Goal: Information Seeking & Learning: Compare options

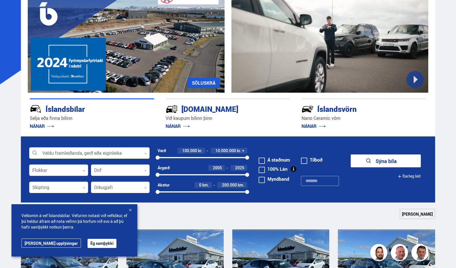
scroll to position [57, 0]
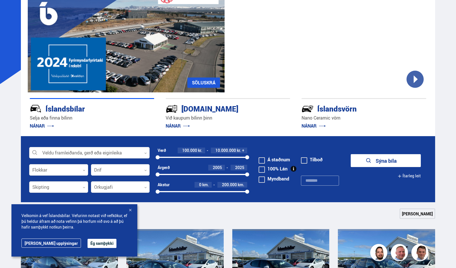
click at [130, 210] on div at bounding box center [130, 211] width 6 height 6
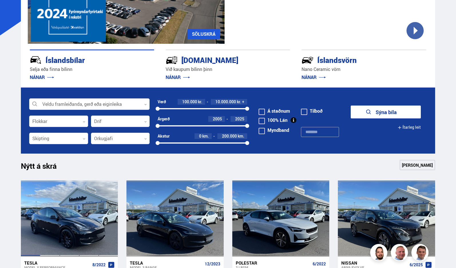
scroll to position [115, 0]
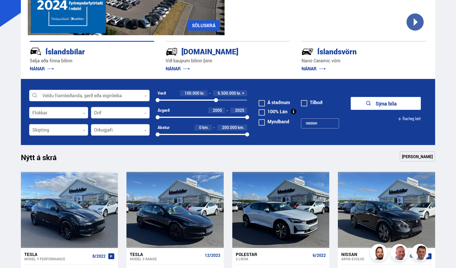
drag, startPoint x: 246, startPoint y: 97, endPoint x: 216, endPoint y: 99, distance: 30.1
click at [216, 99] on div at bounding box center [216, 100] width 4 height 4
drag, startPoint x: 158, startPoint y: 99, endPoint x: 212, endPoint y: 99, distance: 53.3
click at [212, 99] on div at bounding box center [212, 100] width 4 height 4
drag, startPoint x: 216, startPoint y: 99, endPoint x: 220, endPoint y: 100, distance: 4.4
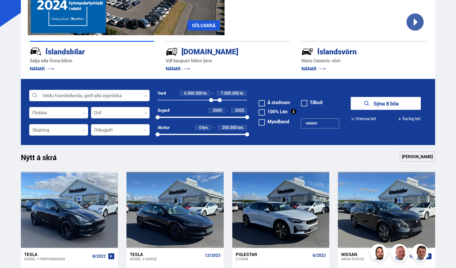
click at [220, 100] on div at bounding box center [220, 100] width 4 height 4
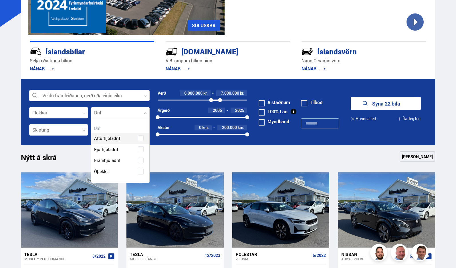
click at [146, 112] on icon at bounding box center [145, 113] width 3 height 3
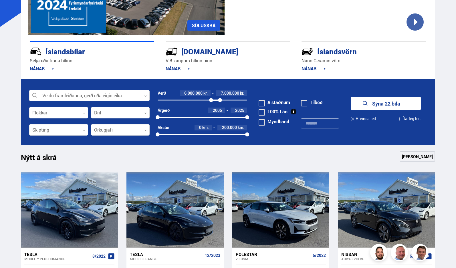
click at [74, 139] on form "Veldu framleiðanda, gerð eða eiginleika 0 Flokkar 0 Drif 0 Verð 6.000.000 kr. 7…" at bounding box center [228, 112] width 415 height 66
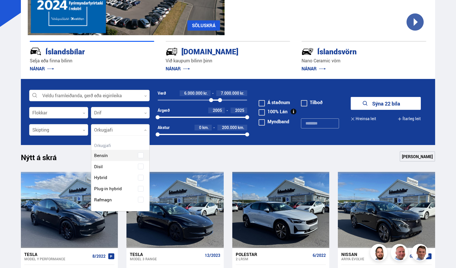
click at [144, 129] on div at bounding box center [120, 130] width 59 height 11
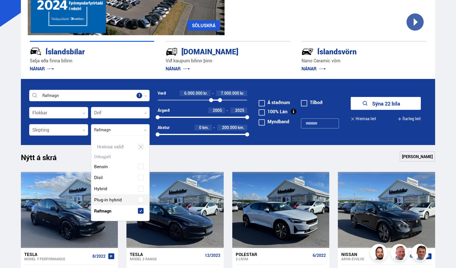
click at [141, 200] on div "Bensín Dísil Hybrid Plug-in hybrid Rafmagn" at bounding box center [120, 185] width 58 height 64
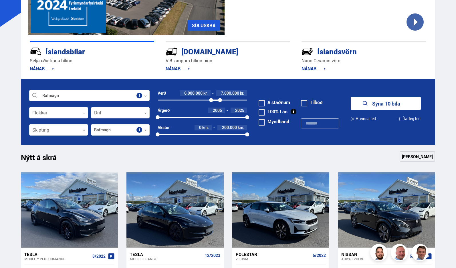
click at [378, 104] on button "Sýna 10 bíla" at bounding box center [386, 103] width 70 height 13
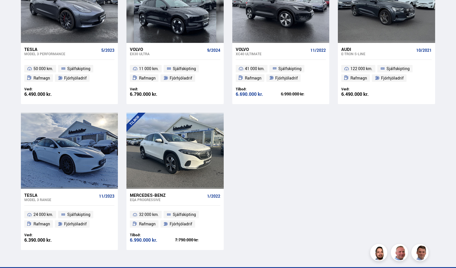
scroll to position [315, 0]
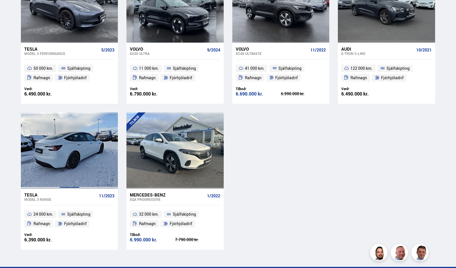
click at [66, 152] on div at bounding box center [69, 151] width 19 height 76
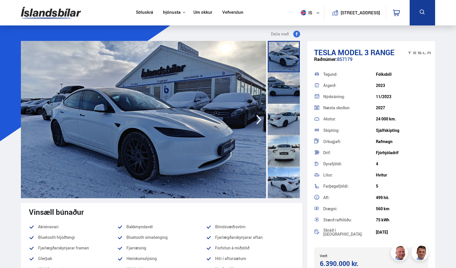
click at [257, 120] on icon "button" at bounding box center [258, 120] width 11 height 14
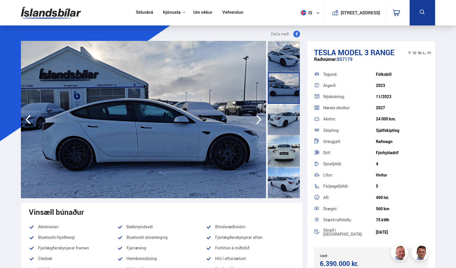
click at [257, 120] on icon "button" at bounding box center [258, 120] width 11 height 14
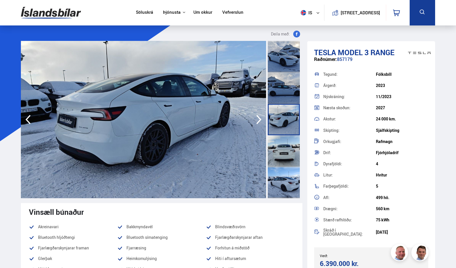
click at [257, 120] on icon "button" at bounding box center [258, 120] width 11 height 14
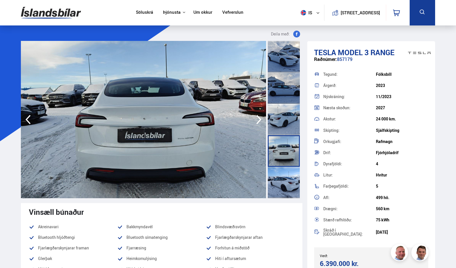
click at [257, 120] on icon "button" at bounding box center [258, 120] width 11 height 14
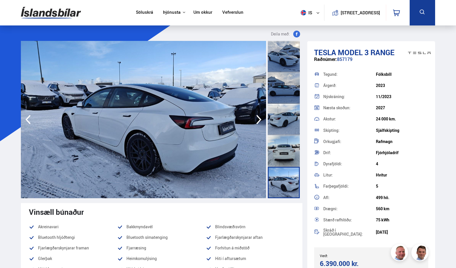
click at [257, 120] on icon "button" at bounding box center [258, 120] width 11 height 14
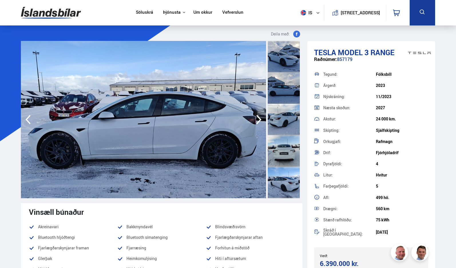
click at [257, 120] on icon "button" at bounding box center [258, 120] width 11 height 14
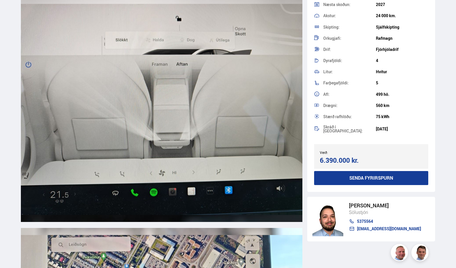
scroll to position [7846, 0]
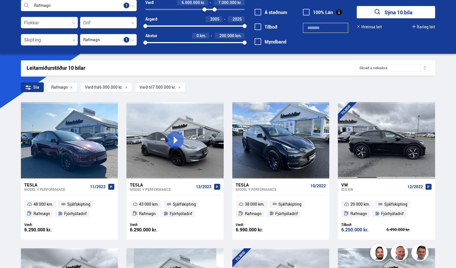
scroll to position [33, 0]
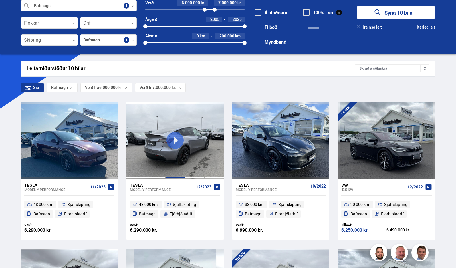
click at [177, 142] on div at bounding box center [175, 141] width 19 height 76
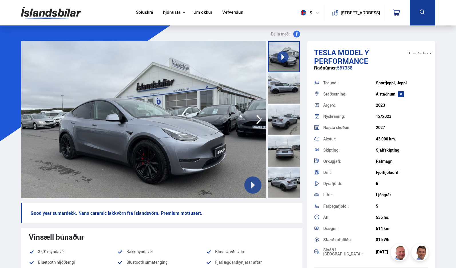
click at [281, 57] on icon at bounding box center [283, 57] width 6 height 6
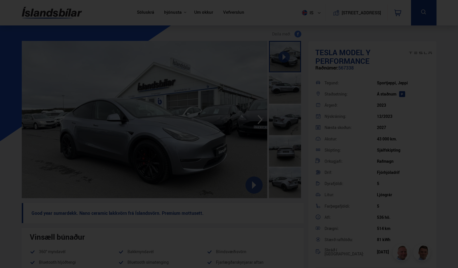
click at [262, 217] on div at bounding box center [229, 134] width 458 height 268
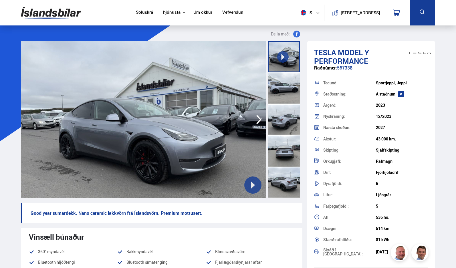
click at [257, 122] on icon "button" at bounding box center [258, 120] width 11 height 14
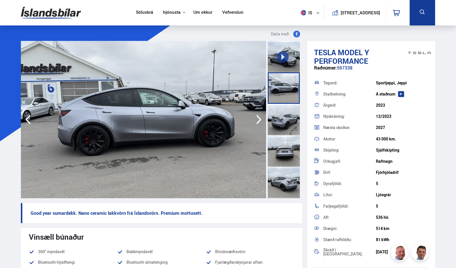
click at [257, 122] on icon "button" at bounding box center [258, 120] width 11 height 14
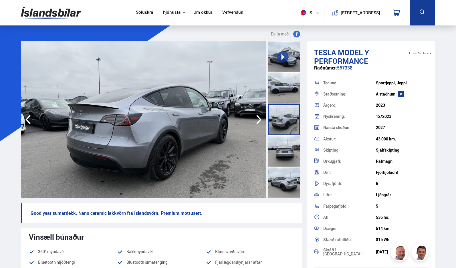
click at [257, 122] on icon "button" at bounding box center [258, 120] width 11 height 14
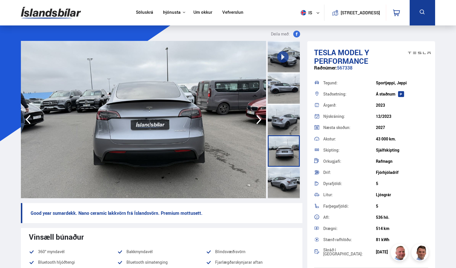
click at [257, 122] on icon "button" at bounding box center [258, 120] width 11 height 14
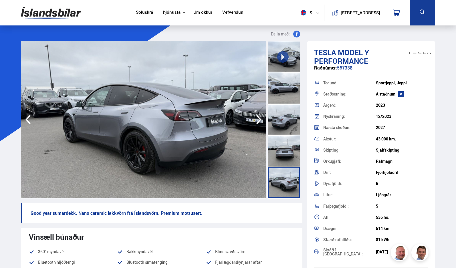
click at [257, 122] on icon "button" at bounding box center [258, 120] width 11 height 14
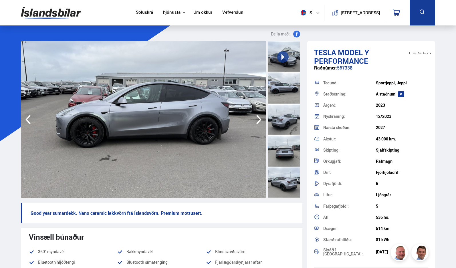
click at [257, 122] on icon "button" at bounding box center [258, 120] width 11 height 14
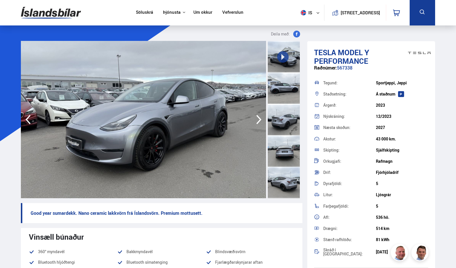
click at [257, 122] on icon "button" at bounding box center [258, 120] width 11 height 14
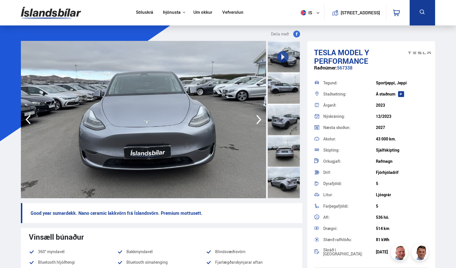
click at [257, 122] on icon "button" at bounding box center [258, 120] width 11 height 14
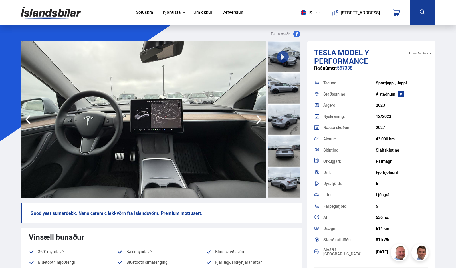
click at [257, 122] on icon "button" at bounding box center [258, 120] width 11 height 14
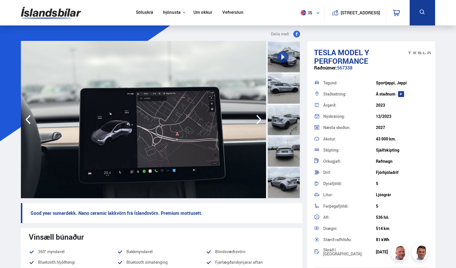
click at [257, 122] on icon "button" at bounding box center [258, 120] width 11 height 14
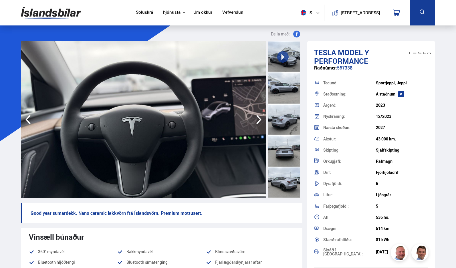
click at [257, 122] on icon "button" at bounding box center [258, 120] width 11 height 14
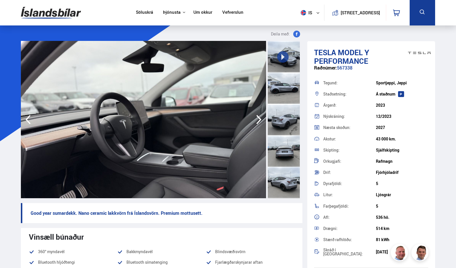
click at [257, 122] on icon "button" at bounding box center [258, 120] width 11 height 14
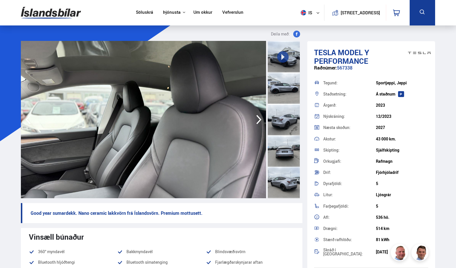
click at [257, 122] on icon "button" at bounding box center [258, 120] width 11 height 14
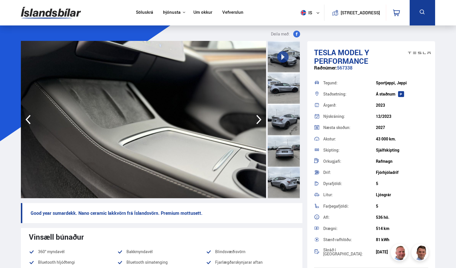
click at [257, 122] on icon "button" at bounding box center [258, 120] width 11 height 14
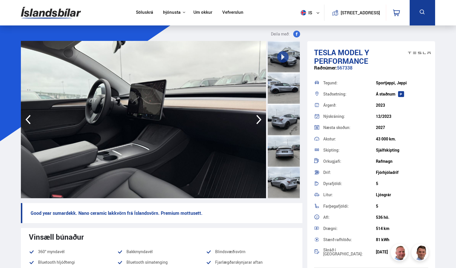
click at [257, 122] on icon "button" at bounding box center [258, 120] width 11 height 14
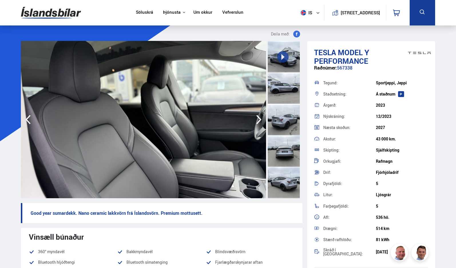
click at [257, 122] on icon "button" at bounding box center [258, 120] width 11 height 14
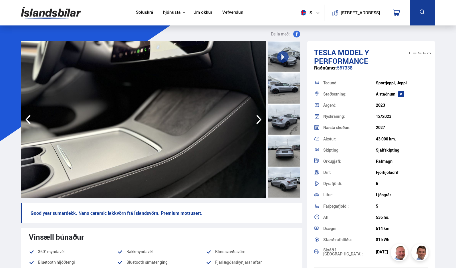
click at [257, 122] on icon "button" at bounding box center [258, 120] width 11 height 14
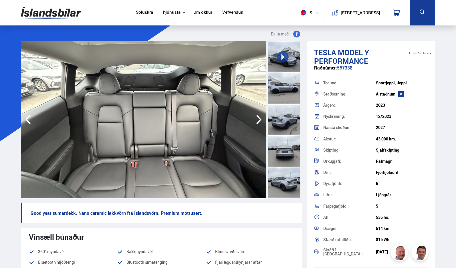
click at [257, 122] on icon "button" at bounding box center [258, 120] width 11 height 14
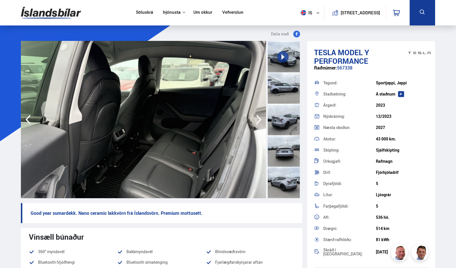
click at [257, 122] on icon "button" at bounding box center [258, 120] width 11 height 14
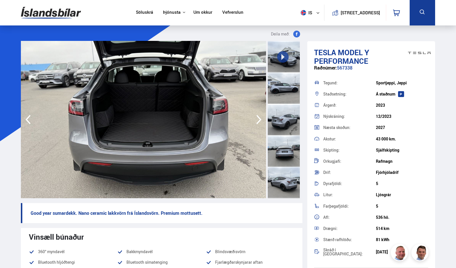
click at [257, 122] on icon "button" at bounding box center [258, 120] width 11 height 14
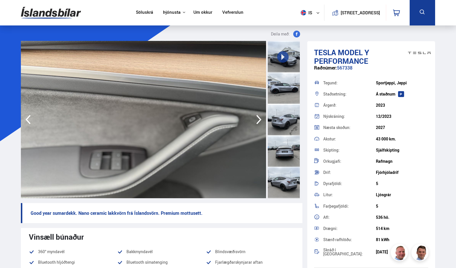
click at [257, 122] on icon "button" at bounding box center [258, 120] width 11 height 14
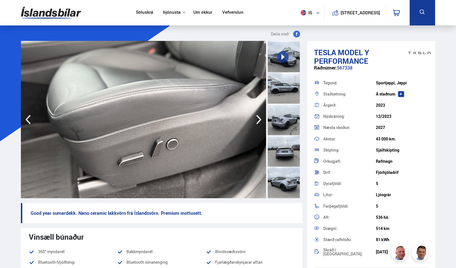
click at [257, 122] on icon "button" at bounding box center [258, 120] width 11 height 14
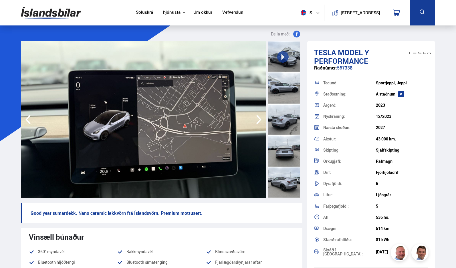
click at [257, 122] on icon "button" at bounding box center [258, 120] width 11 height 14
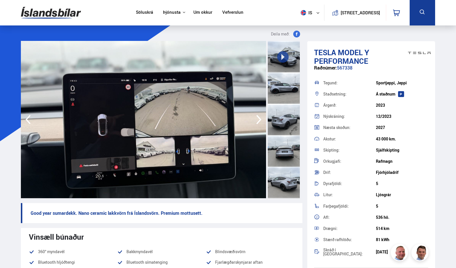
click at [257, 122] on icon "button" at bounding box center [258, 120] width 11 height 14
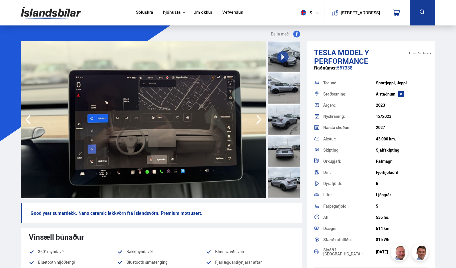
click at [257, 122] on icon "button" at bounding box center [258, 120] width 11 height 14
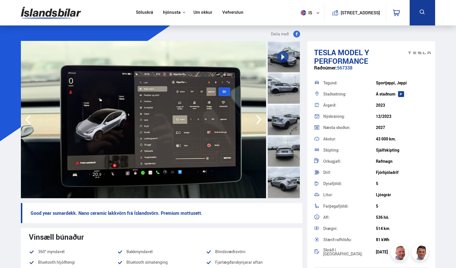
click at [257, 122] on icon "button" at bounding box center [258, 120] width 11 height 14
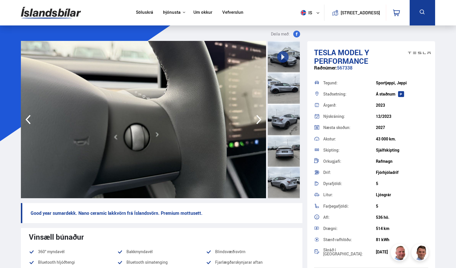
click at [257, 122] on icon "button" at bounding box center [258, 120] width 11 height 14
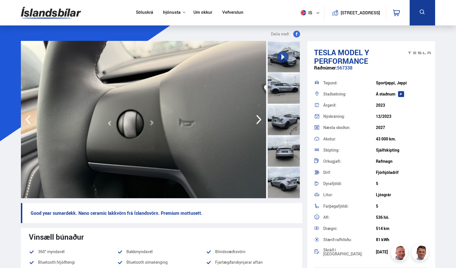
click at [257, 122] on icon "button" at bounding box center [258, 120] width 11 height 14
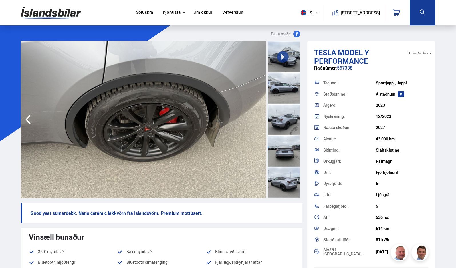
click at [257, 122] on img at bounding box center [143, 119] width 245 height 157
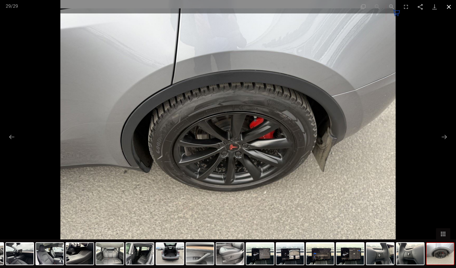
click at [452, 6] on button "Close gallery" at bounding box center [449, 6] width 14 height 13
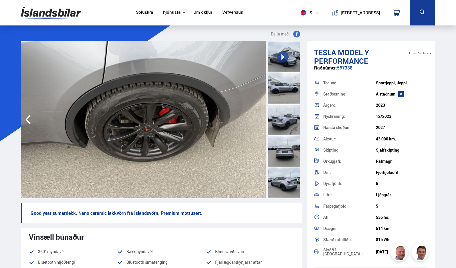
click at [386, 138] on div "43 000 km." at bounding box center [402, 139] width 52 height 5
click at [379, 104] on div "2023" at bounding box center [402, 105] width 52 height 5
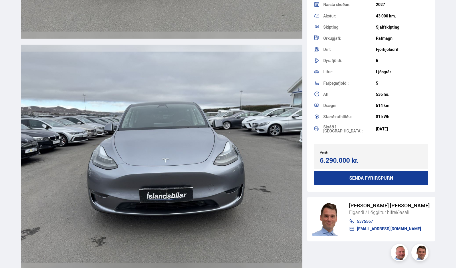
scroll to position [2463, 0]
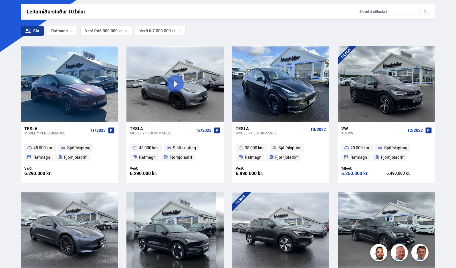
scroll to position [65, 0]
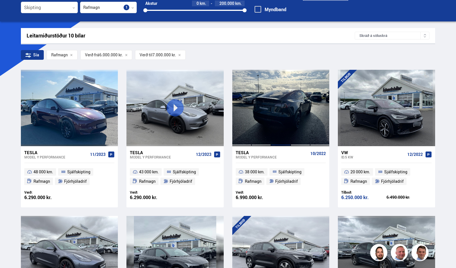
click at [276, 116] on div at bounding box center [280, 108] width 19 height 76
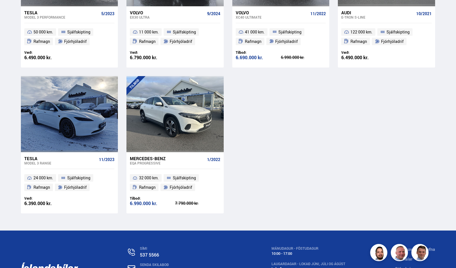
scroll to position [356, 0]
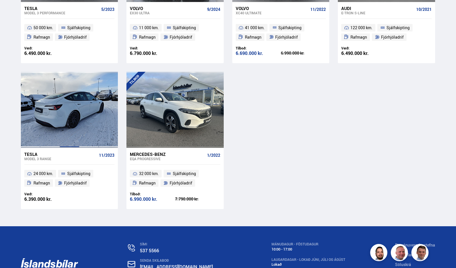
click at [78, 113] on div at bounding box center [69, 110] width 19 height 76
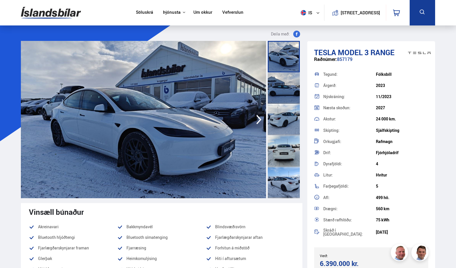
click at [259, 120] on icon "button" at bounding box center [258, 120] width 11 height 14
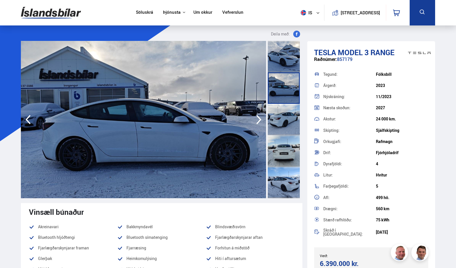
click at [259, 120] on icon "button" at bounding box center [258, 120] width 11 height 14
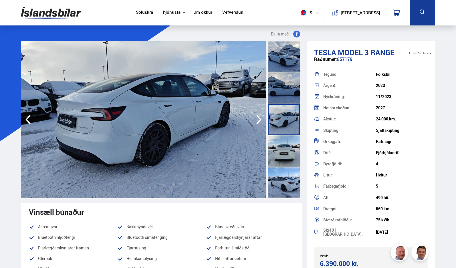
click at [259, 120] on icon "button" at bounding box center [258, 120] width 11 height 14
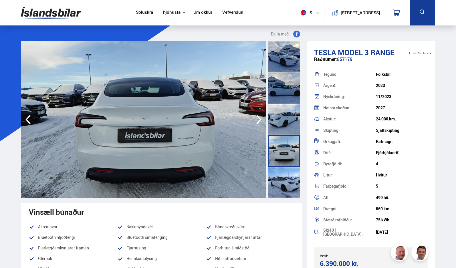
click at [259, 120] on icon "button" at bounding box center [258, 120] width 11 height 14
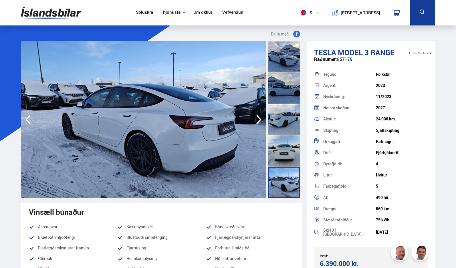
click at [259, 120] on icon "button" at bounding box center [258, 120] width 11 height 14
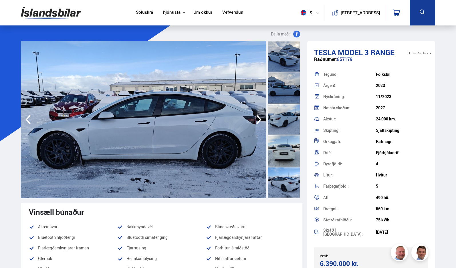
click at [259, 120] on icon "button" at bounding box center [258, 120] width 11 height 14
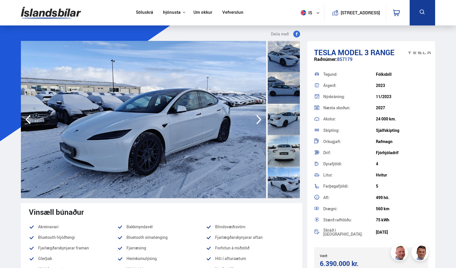
click at [259, 120] on icon "button" at bounding box center [258, 120] width 11 height 14
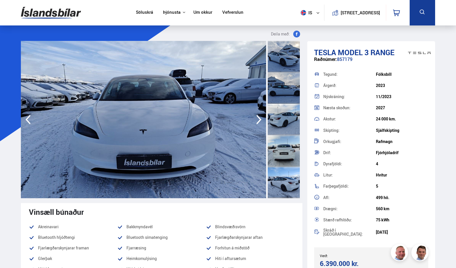
click at [259, 120] on icon "button" at bounding box center [258, 120] width 11 height 14
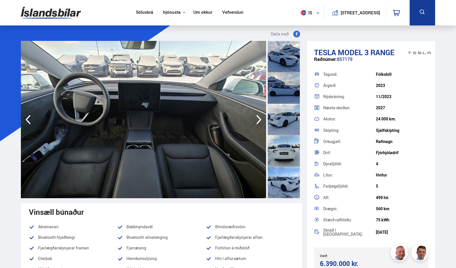
click at [259, 120] on icon "button" at bounding box center [258, 120] width 11 height 14
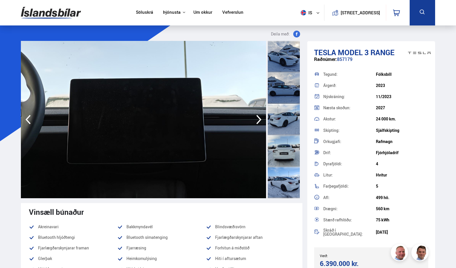
click at [259, 120] on icon "button" at bounding box center [258, 120] width 11 height 14
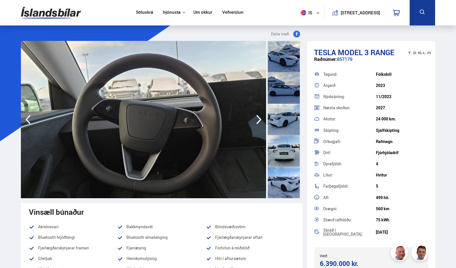
click at [259, 120] on icon "button" at bounding box center [258, 120] width 11 height 14
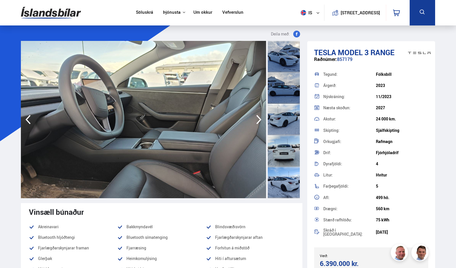
click at [259, 120] on icon "button" at bounding box center [258, 120] width 11 height 14
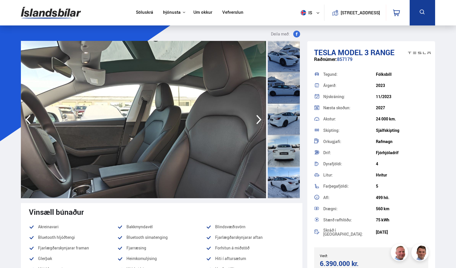
click at [259, 120] on icon "button" at bounding box center [258, 120] width 11 height 14
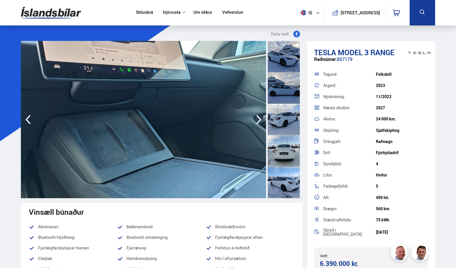
click at [259, 120] on icon "button" at bounding box center [258, 120] width 11 height 14
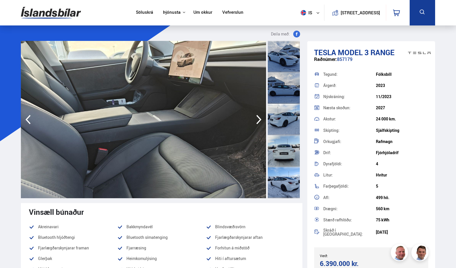
click at [259, 120] on icon "button" at bounding box center [258, 120] width 11 height 14
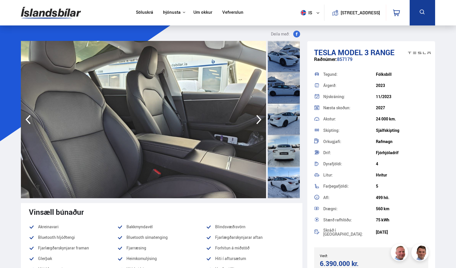
click at [259, 120] on icon "button" at bounding box center [258, 120] width 11 height 14
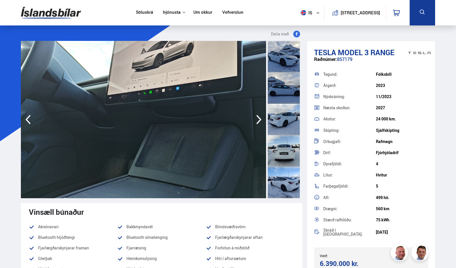
click at [259, 120] on icon "button" at bounding box center [258, 120] width 11 height 14
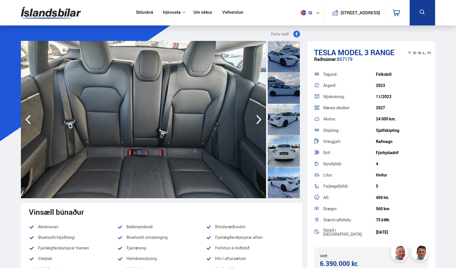
click at [259, 120] on icon "button" at bounding box center [258, 120] width 11 height 14
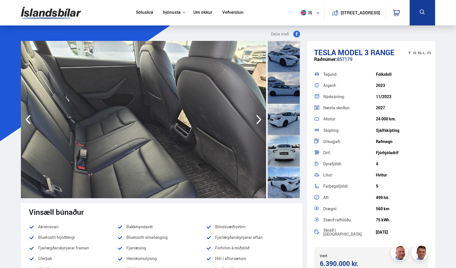
click at [259, 120] on icon "button" at bounding box center [258, 120] width 11 height 14
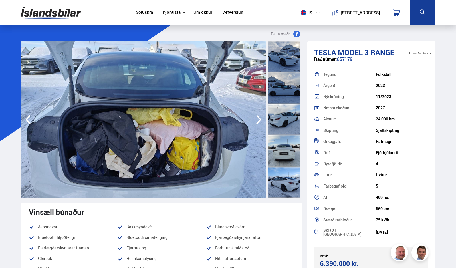
click at [259, 120] on icon "button" at bounding box center [258, 120] width 11 height 14
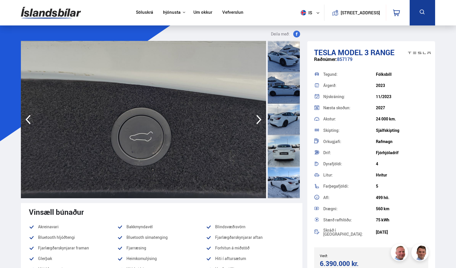
click at [259, 120] on icon "button" at bounding box center [258, 120] width 11 height 14
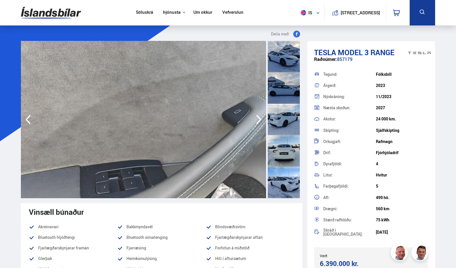
click at [57, 9] on img at bounding box center [51, 12] width 60 height 19
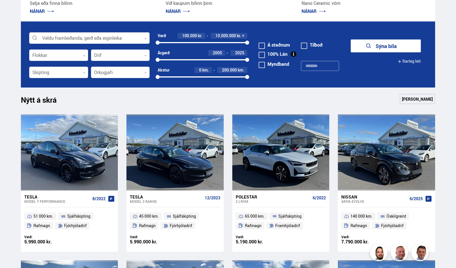
scroll to position [172, 0]
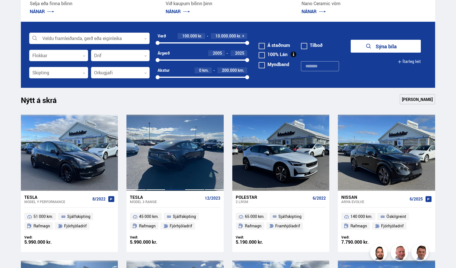
click at [172, 151] on div at bounding box center [175, 153] width 19 height 76
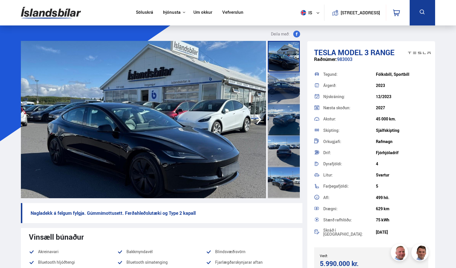
click at [278, 86] on div at bounding box center [284, 87] width 32 height 31
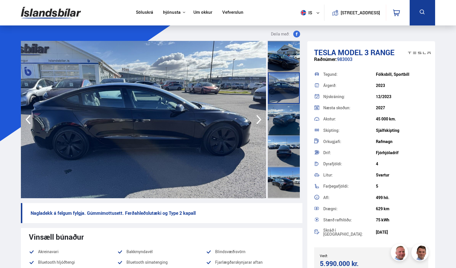
click at [279, 126] on div at bounding box center [284, 119] width 32 height 31
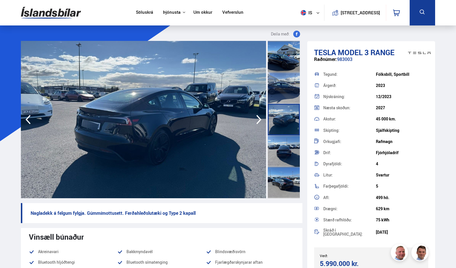
click at [283, 156] on div at bounding box center [284, 150] width 32 height 31
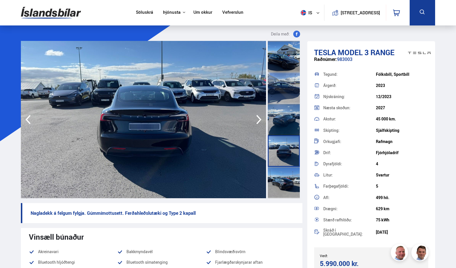
click at [283, 182] on div at bounding box center [284, 182] width 32 height 31
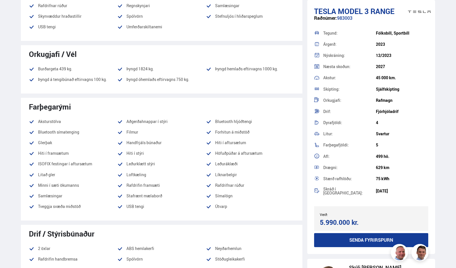
scroll to position [344, 0]
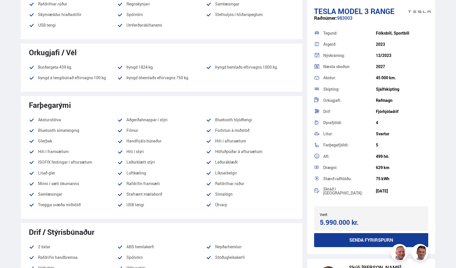
click at [56, 66] on li "Burðargeta 439 kg." at bounding box center [73, 67] width 88 height 7
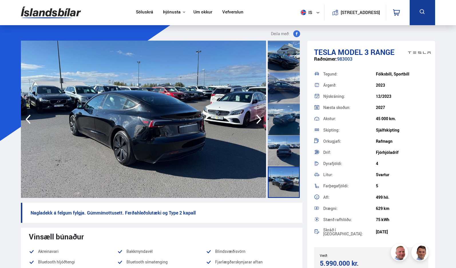
scroll to position [0, 0]
click at [381, 117] on div "45 000 km." at bounding box center [402, 119] width 52 height 5
click at [381, 96] on div "12/2023" at bounding box center [402, 96] width 52 height 5
click at [256, 118] on icon "button" at bounding box center [258, 120] width 11 height 14
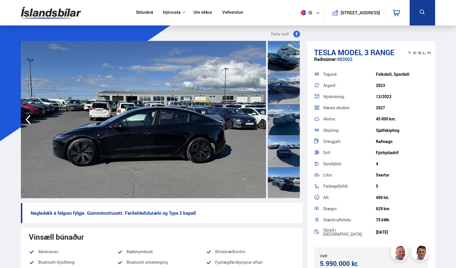
click at [256, 118] on icon "button" at bounding box center [258, 120] width 11 height 14
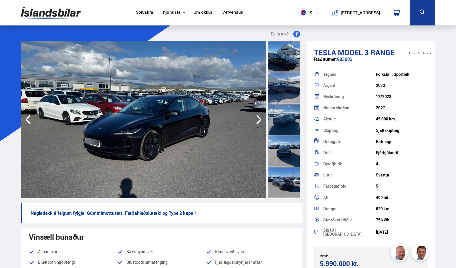
click at [256, 118] on icon "button" at bounding box center [258, 120] width 11 height 14
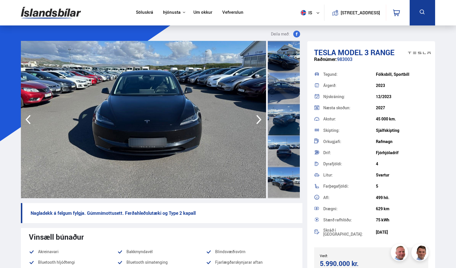
click at [256, 118] on icon "button" at bounding box center [258, 120] width 11 height 14
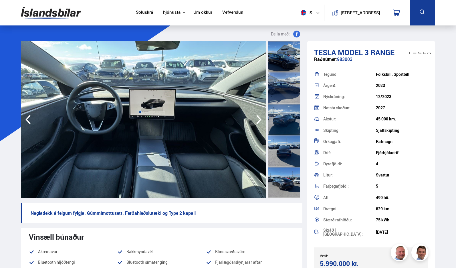
click at [256, 118] on icon "button" at bounding box center [258, 120] width 11 height 14
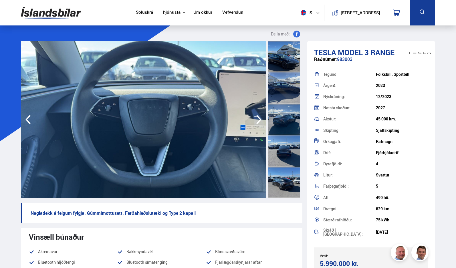
click at [256, 118] on icon "button" at bounding box center [258, 120] width 11 height 14
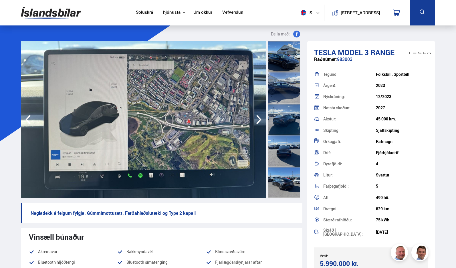
click at [256, 118] on icon "button" at bounding box center [258, 120] width 11 height 14
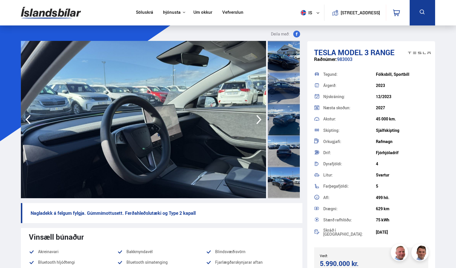
click at [256, 118] on icon "button" at bounding box center [258, 120] width 11 height 14
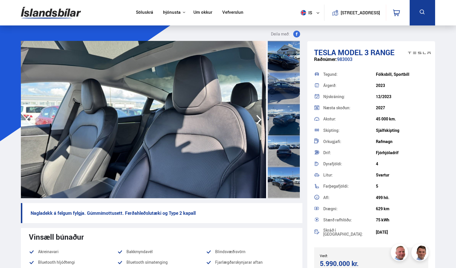
click at [256, 118] on icon "button" at bounding box center [258, 120] width 11 height 14
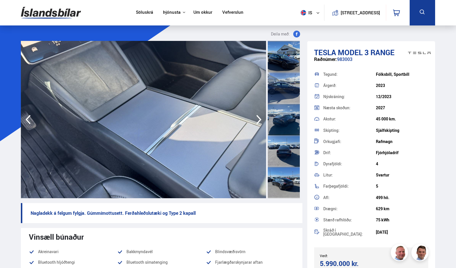
click at [256, 118] on icon "button" at bounding box center [258, 120] width 11 height 14
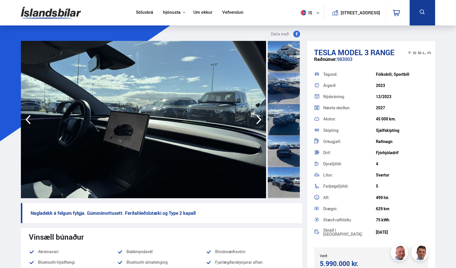
click at [256, 118] on icon "button" at bounding box center [258, 120] width 11 height 14
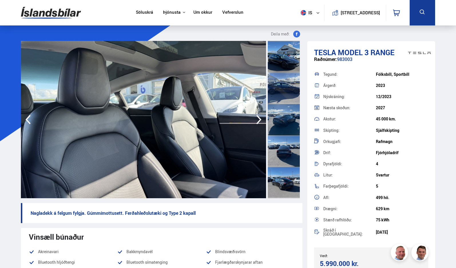
click at [256, 118] on icon "button" at bounding box center [258, 120] width 11 height 14
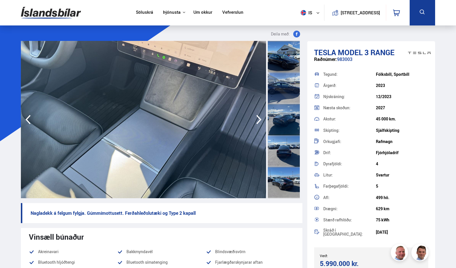
click at [256, 118] on icon "button" at bounding box center [258, 120] width 11 height 14
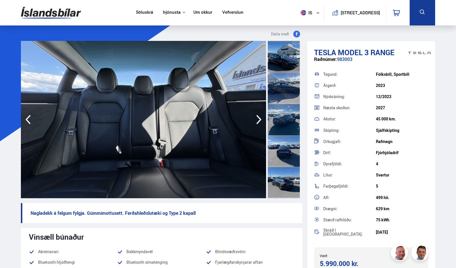
click at [256, 118] on icon "button" at bounding box center [258, 120] width 11 height 14
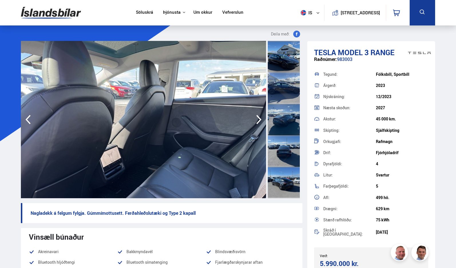
click at [256, 118] on icon "button" at bounding box center [258, 120] width 11 height 14
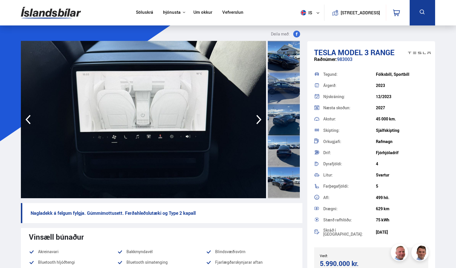
click at [256, 118] on icon "button" at bounding box center [258, 120] width 11 height 14
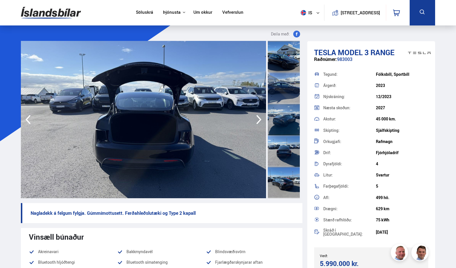
click at [256, 118] on icon "button" at bounding box center [258, 120] width 11 height 14
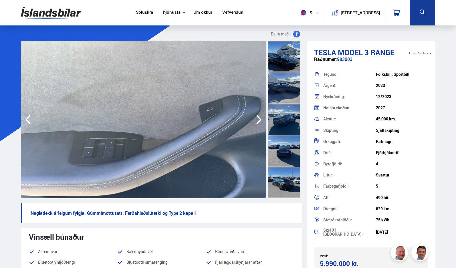
click at [256, 118] on icon "button" at bounding box center [258, 120] width 11 height 14
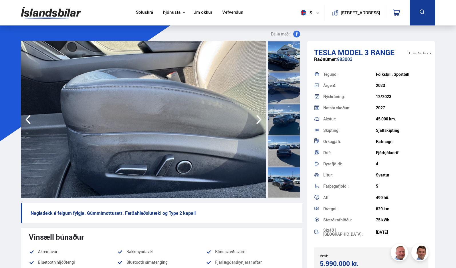
click at [256, 118] on icon "button" at bounding box center [258, 120] width 11 height 14
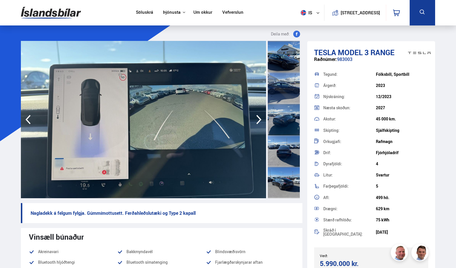
click at [256, 118] on icon "button" at bounding box center [258, 120] width 11 height 14
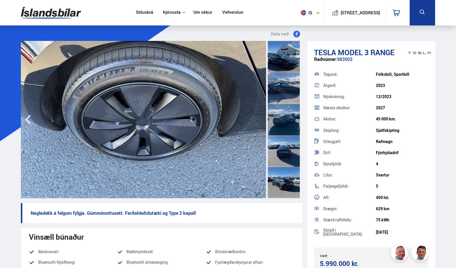
click at [256, 118] on img at bounding box center [143, 119] width 245 height 157
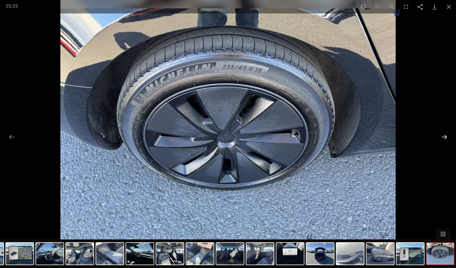
click at [443, 137] on button "Next slide" at bounding box center [445, 136] width 12 height 11
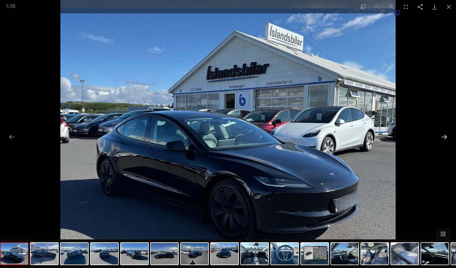
click at [443, 137] on button "Next slide" at bounding box center [445, 136] width 12 height 11
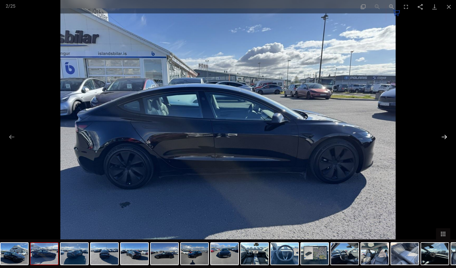
click at [443, 137] on button "Next slide" at bounding box center [445, 136] width 12 height 11
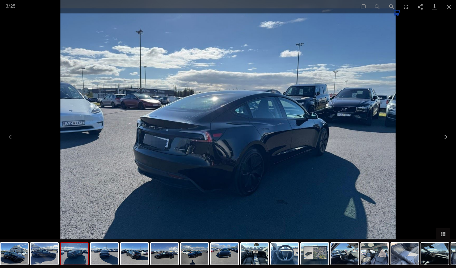
click at [443, 137] on button "Next slide" at bounding box center [445, 136] width 12 height 11
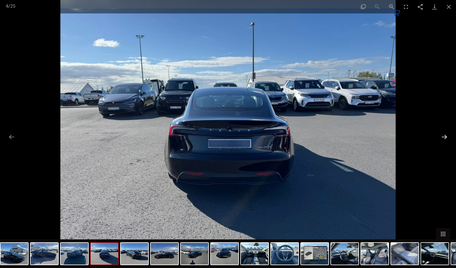
click at [443, 137] on button "Next slide" at bounding box center [445, 136] width 12 height 11
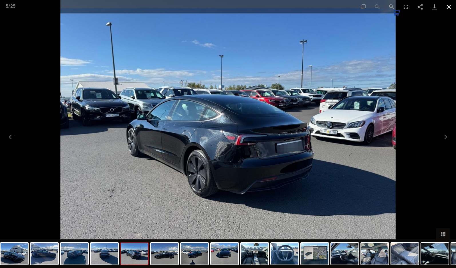
click at [449, 6] on button "Close gallery" at bounding box center [449, 6] width 14 height 13
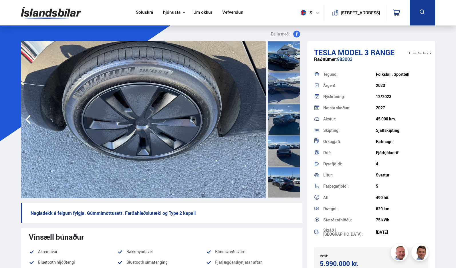
click at [384, 118] on div "45 000 km." at bounding box center [402, 119] width 52 height 5
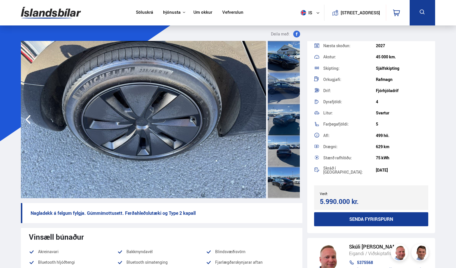
click at [99, 15] on div "Söluskrá Þjónusta Íslandsbílar [DOMAIN_NAME] Íslandsvörn Leiðbeiningar Um okkur…" at bounding box center [228, 12] width 424 height 25
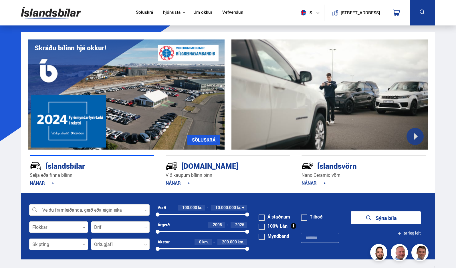
scroll to position [172, 0]
